Goal: Information Seeking & Learning: Learn about a topic

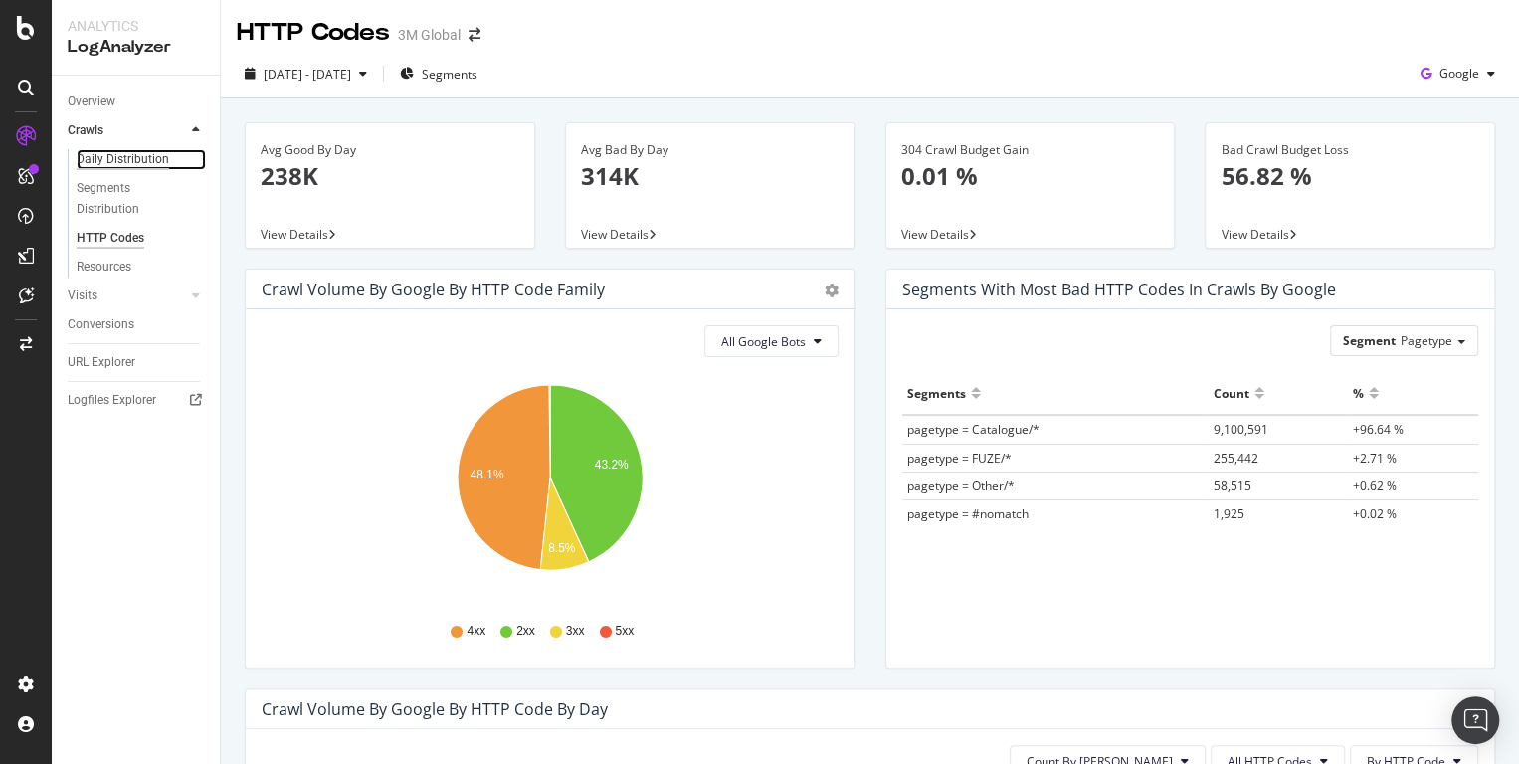
click at [127, 156] on div "Daily Distribution" at bounding box center [123, 159] width 93 height 21
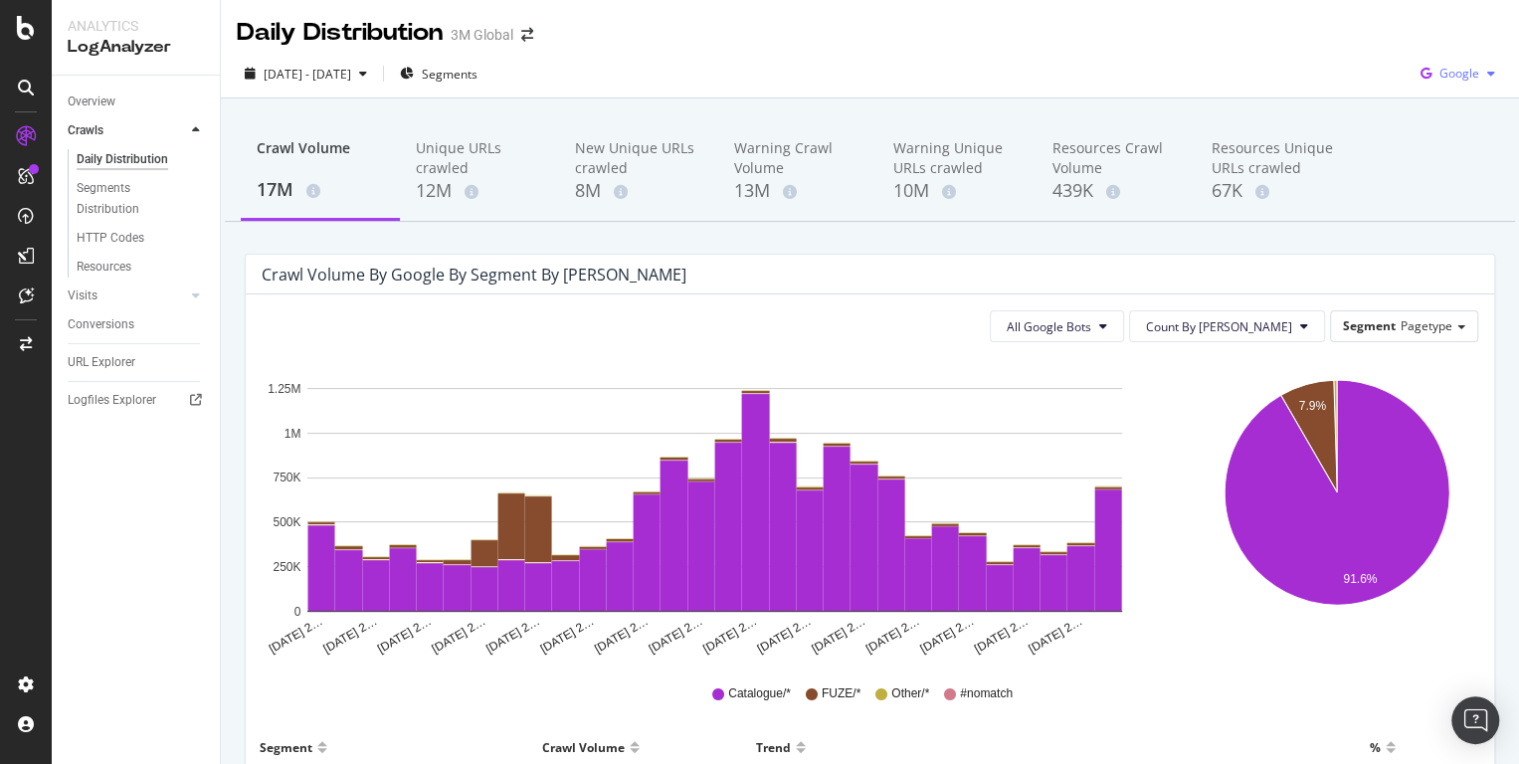
click at [1454, 80] on span "Google" at bounding box center [1460, 73] width 40 height 17
click at [1445, 227] on span "OpenAI" at bounding box center [1460, 224] width 74 height 18
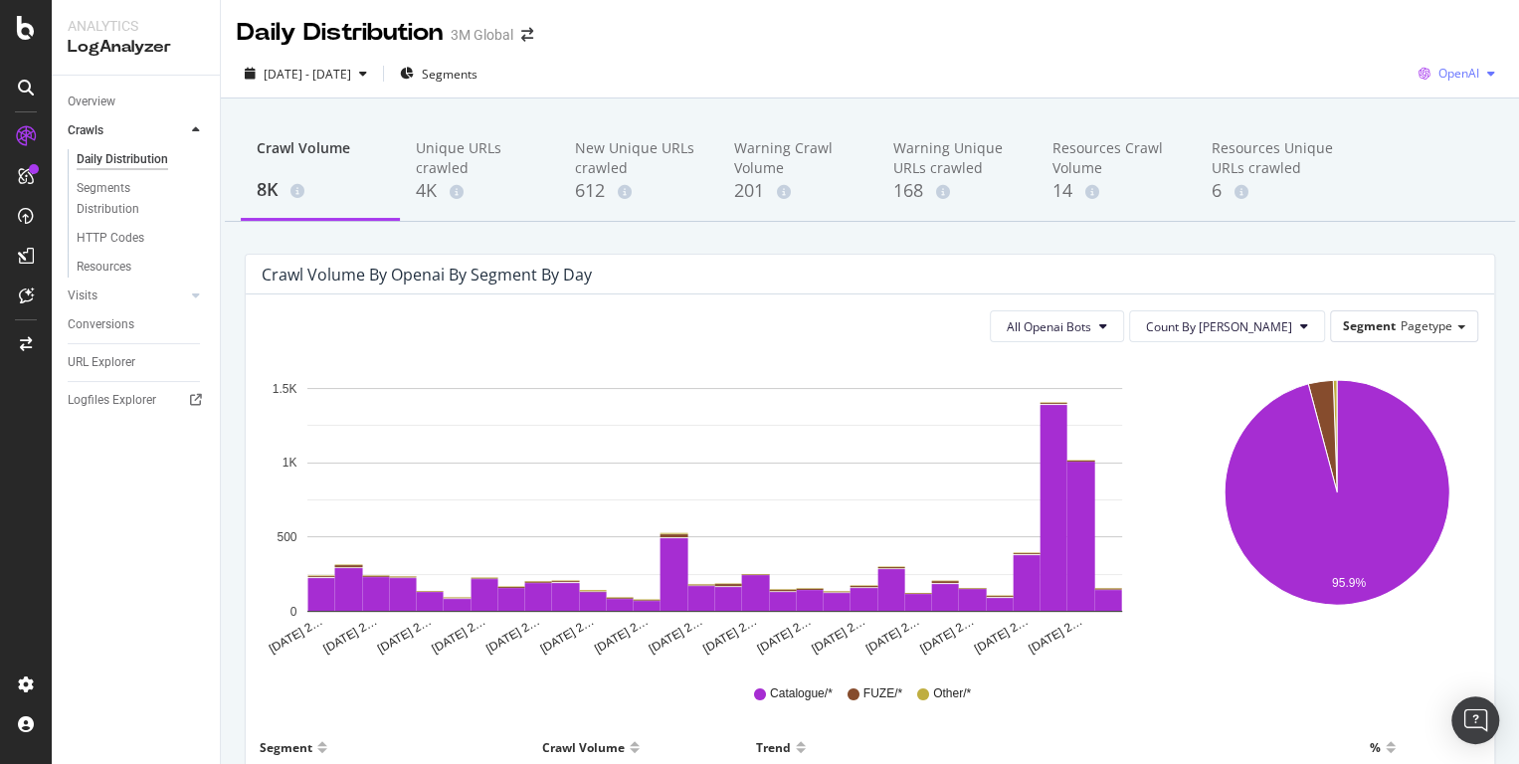
click at [1466, 77] on span "OpenAI" at bounding box center [1459, 73] width 41 height 17
click at [1465, 184] on span "Baidu" at bounding box center [1460, 187] width 74 height 18
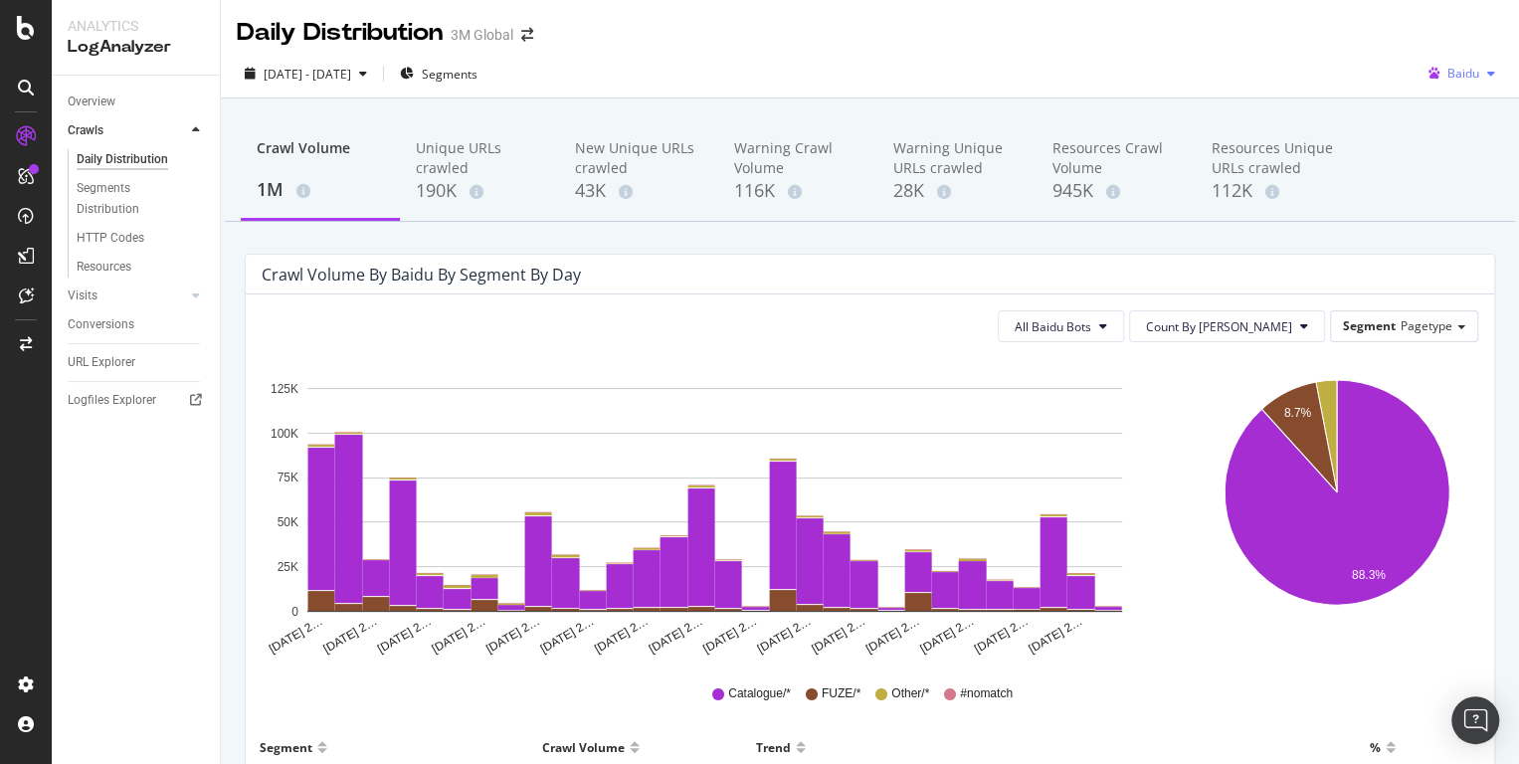
click at [1484, 83] on div "Baidu" at bounding box center [1462, 74] width 83 height 30
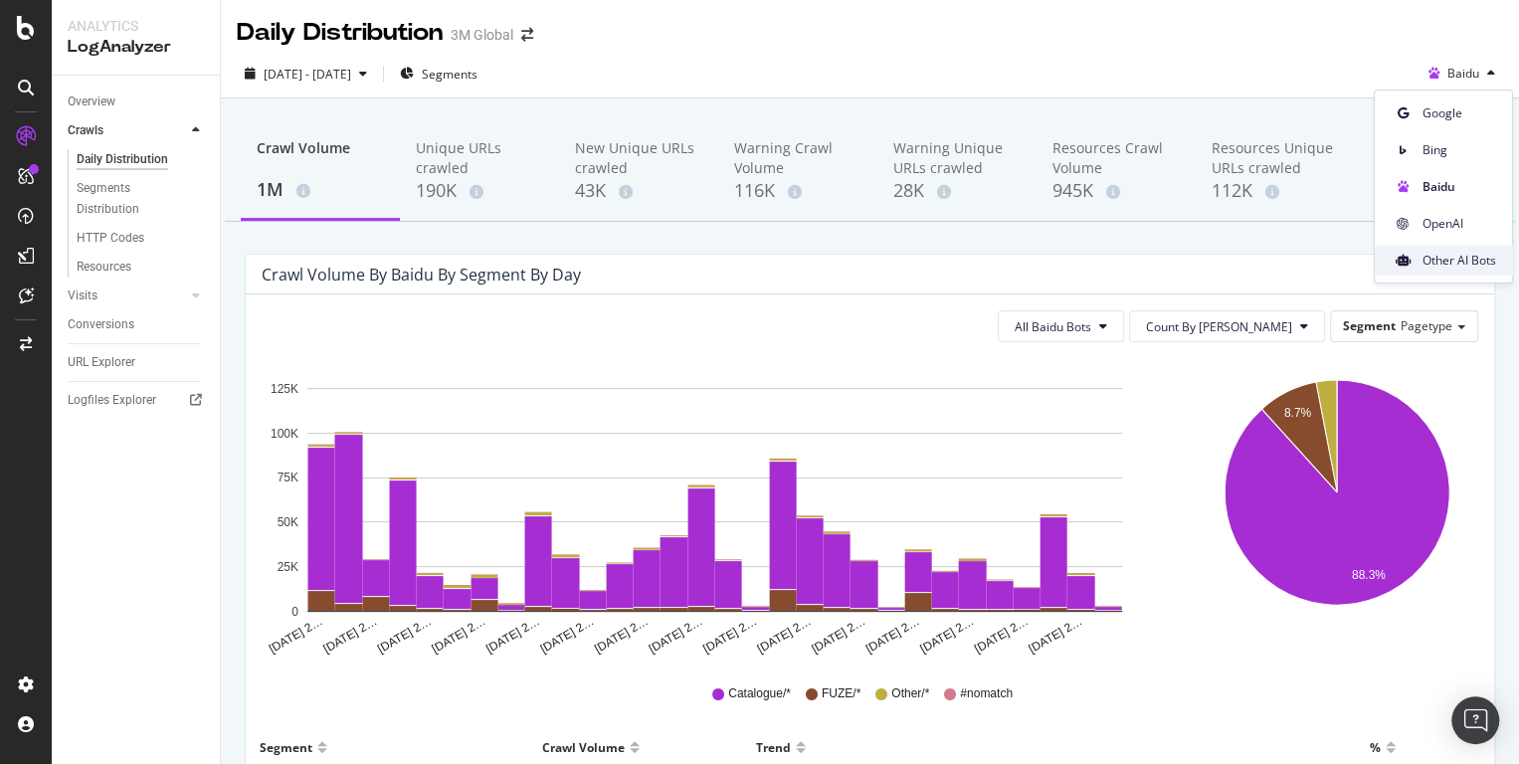
click at [1441, 251] on div "Other AI Bots" at bounding box center [1443, 260] width 137 height 29
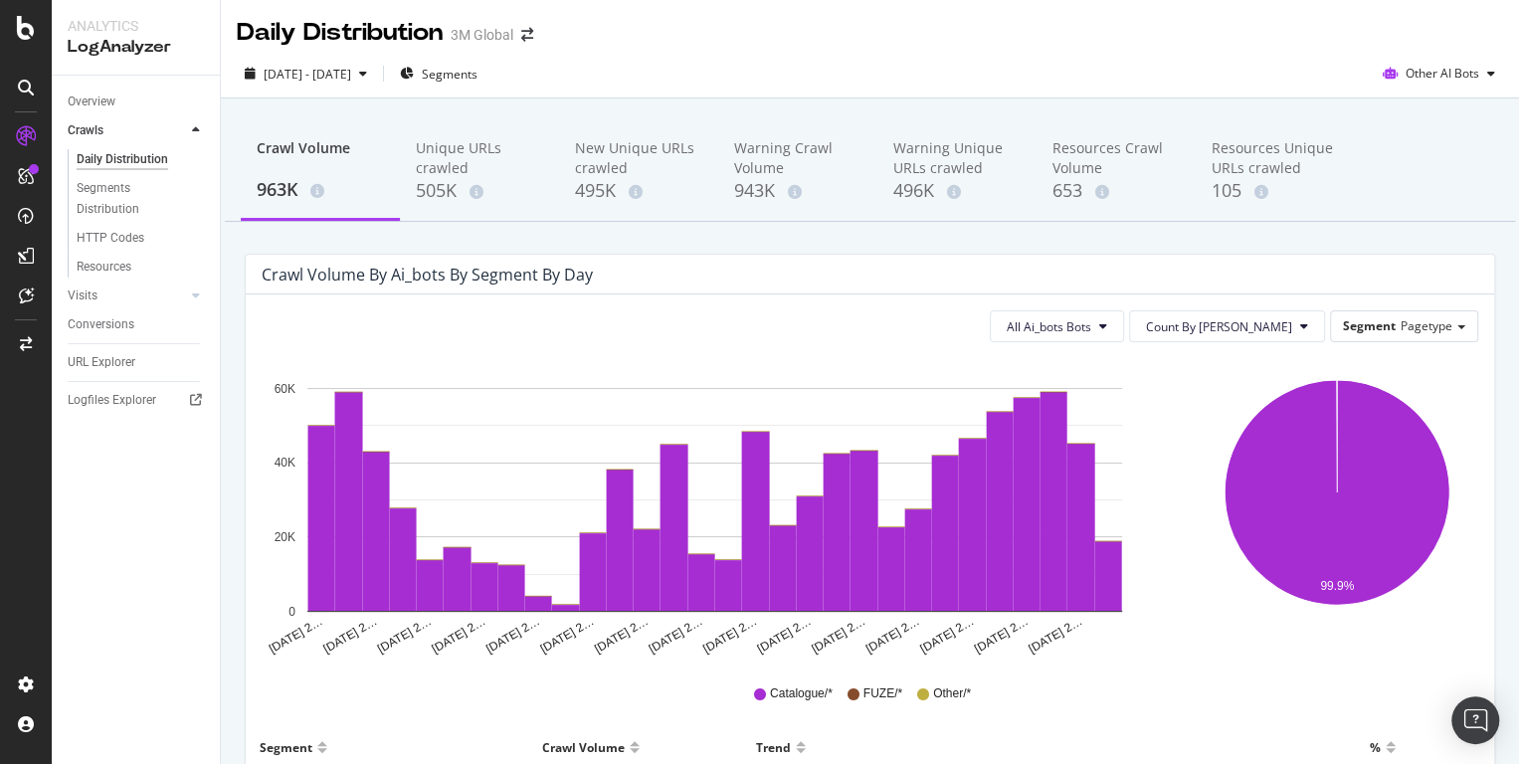
click at [1412, 200] on div "Crawl Volume 963K Unique URLs crawled 505K New Unique URLs crawled 495K Warning…" at bounding box center [870, 172] width 1291 height 100
click at [1432, 80] on span "Other AI Bots" at bounding box center [1443, 73] width 74 height 17
click at [1426, 215] on span "OpenAI" at bounding box center [1455, 224] width 78 height 18
